Goal: Navigation & Orientation: Find specific page/section

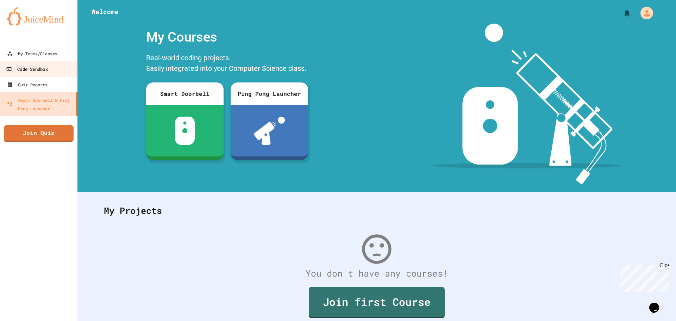
click at [38, 61] on link "Code Sandbox" at bounding box center [39, 69] width 80 height 16
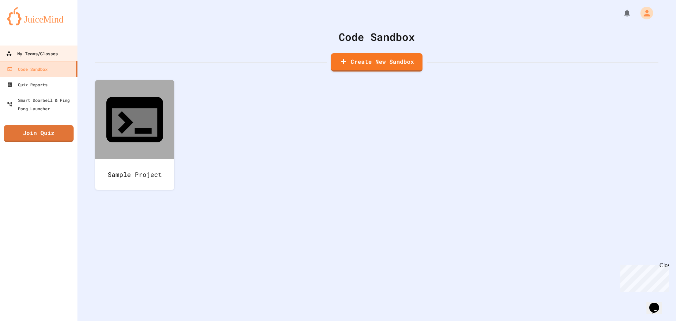
click at [58, 52] on div "My Teams/Classes" at bounding box center [32, 53] width 52 height 9
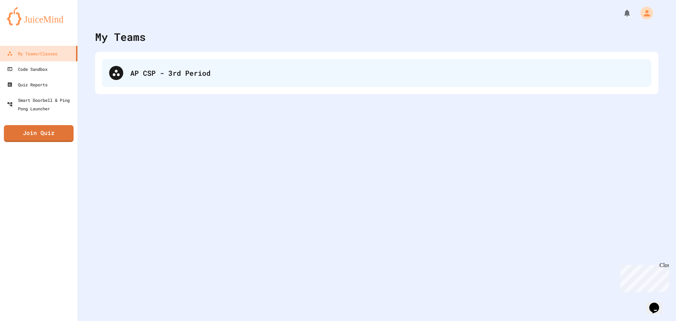
click at [136, 76] on div "AP CSP - 3rd Period" at bounding box center [387, 73] width 514 height 11
